Goal: Download file/media

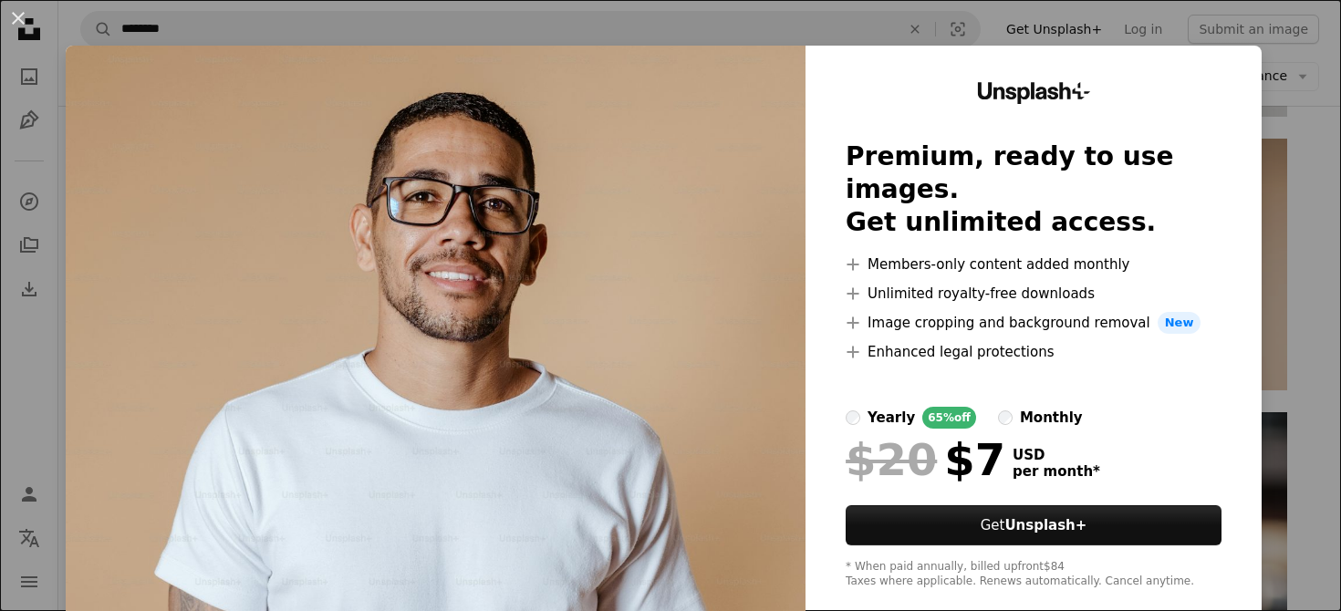
scroll to position [0, 219]
click at [774, 30] on div "An X shape Unsplash+ Premium, ready to use images. Get unlimited access. A plus…" at bounding box center [670, 305] width 1341 height 611
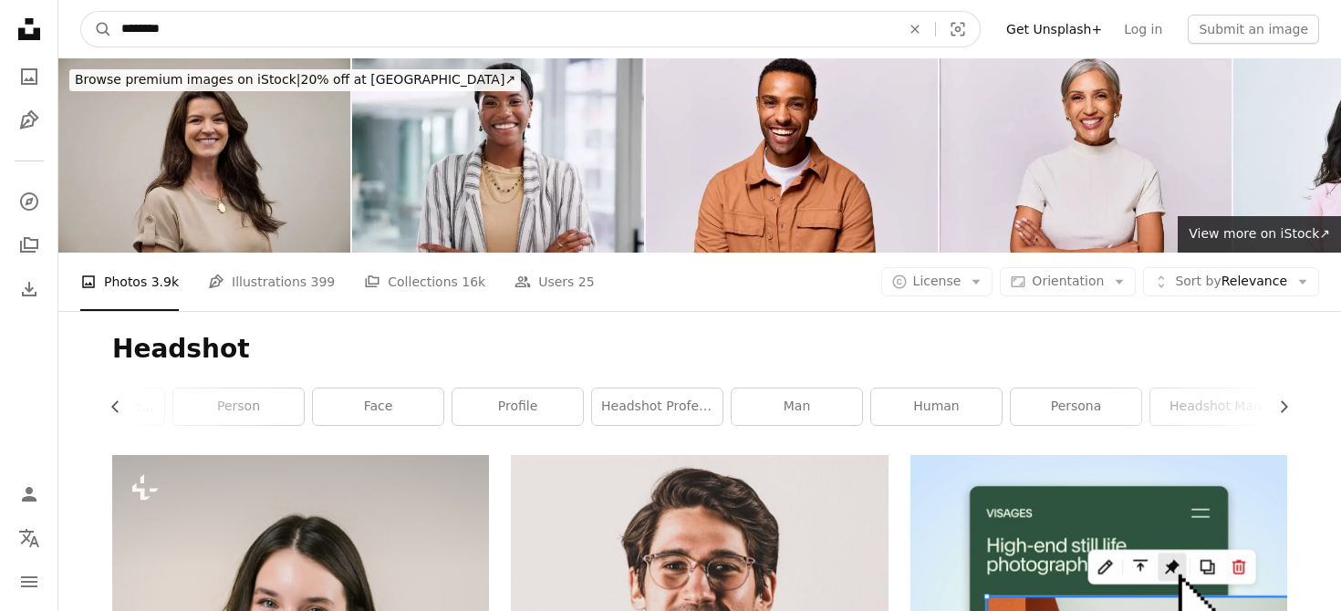
click at [392, 33] on input "********" at bounding box center [503, 29] width 783 height 35
type input "*"
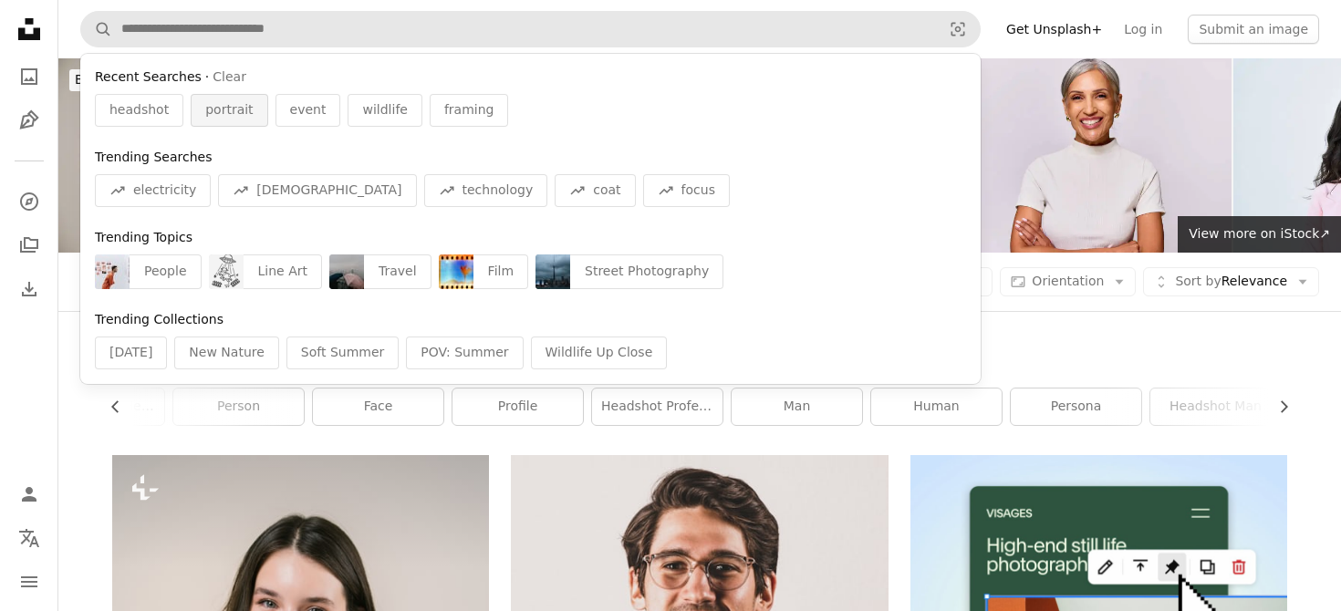
click at [230, 101] on span "portrait" at bounding box center [228, 110] width 47 height 18
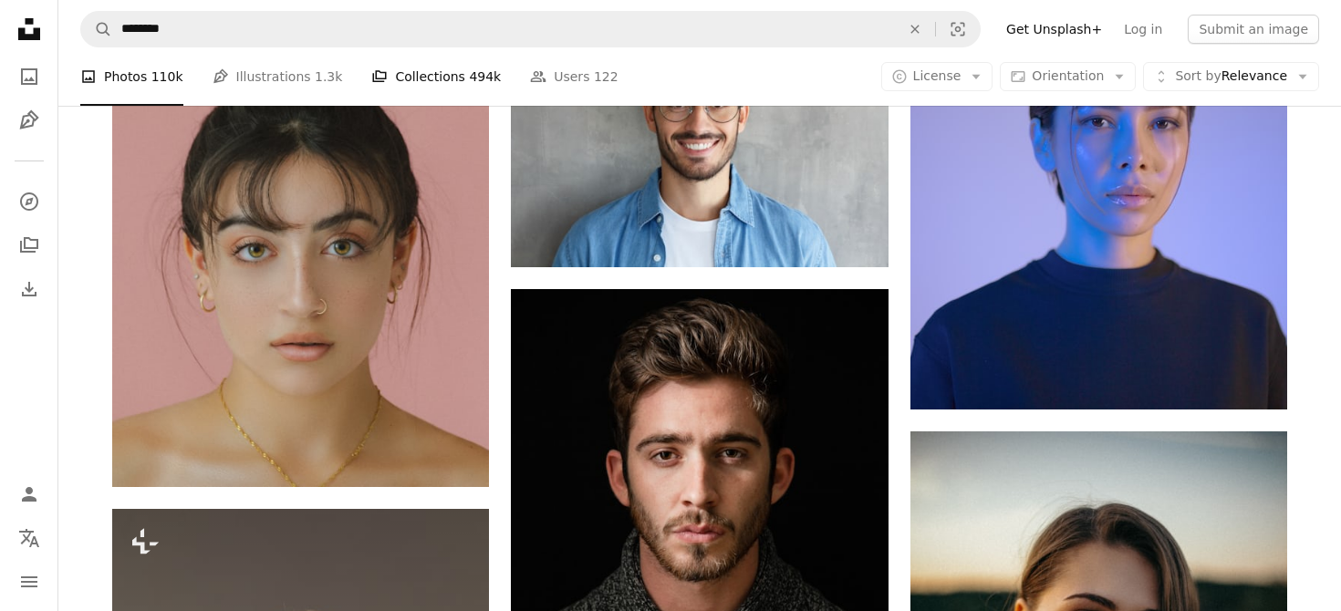
scroll to position [1065, 0]
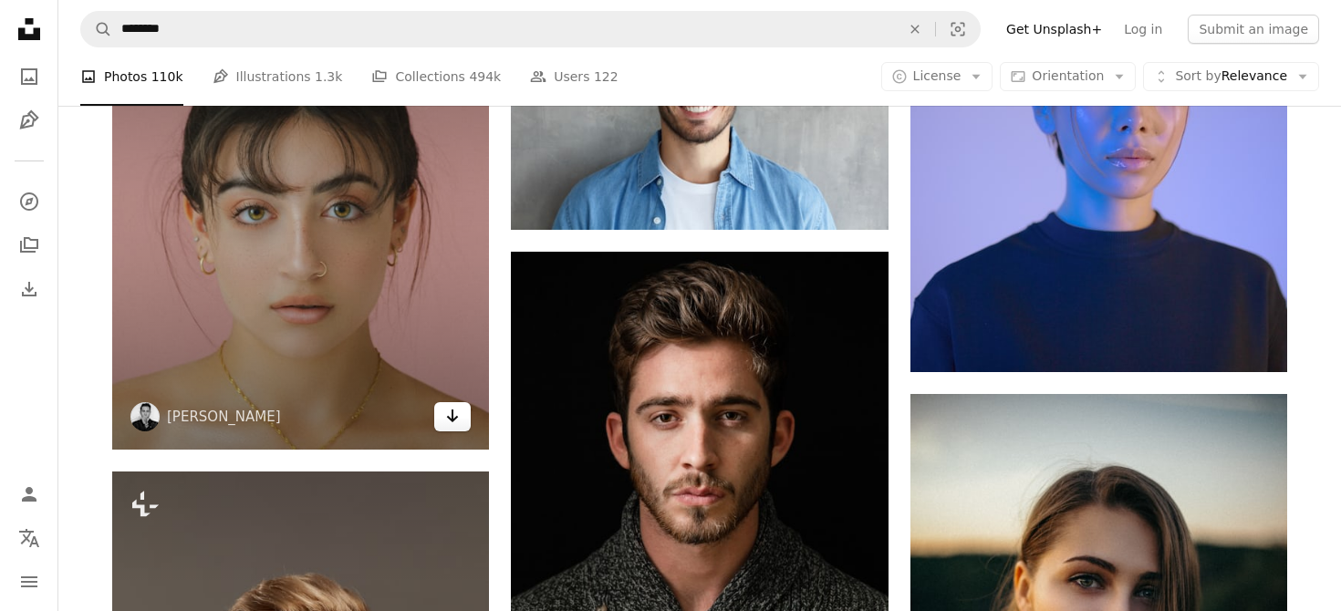
click at [454, 423] on icon "Arrow pointing down" at bounding box center [452, 416] width 15 height 22
